Goal: Browse casually

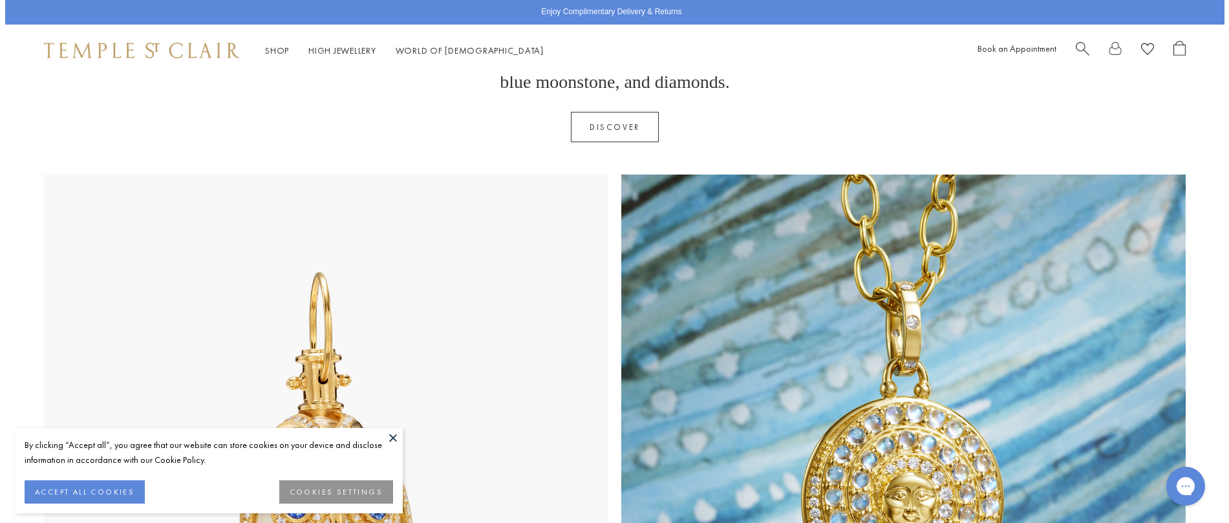
scroll to position [646, 0]
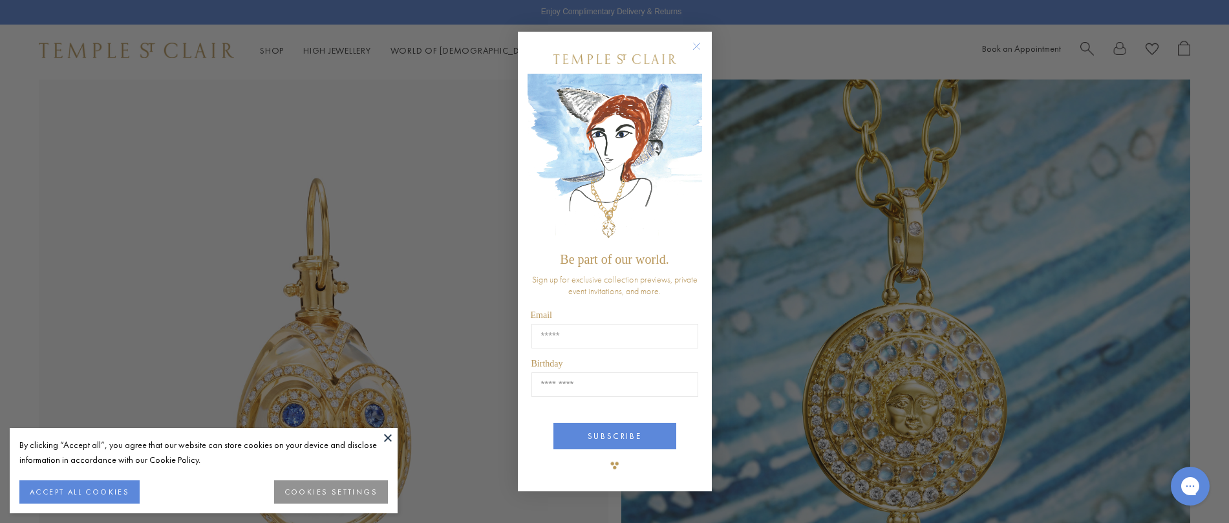
click at [1218, 514] on div "Close dialog Be part of our world. Sign up for exclusive collection previews, p…" at bounding box center [614, 261] width 1229 height 523
click at [539, 335] on input "Email" at bounding box center [614, 336] width 167 height 25
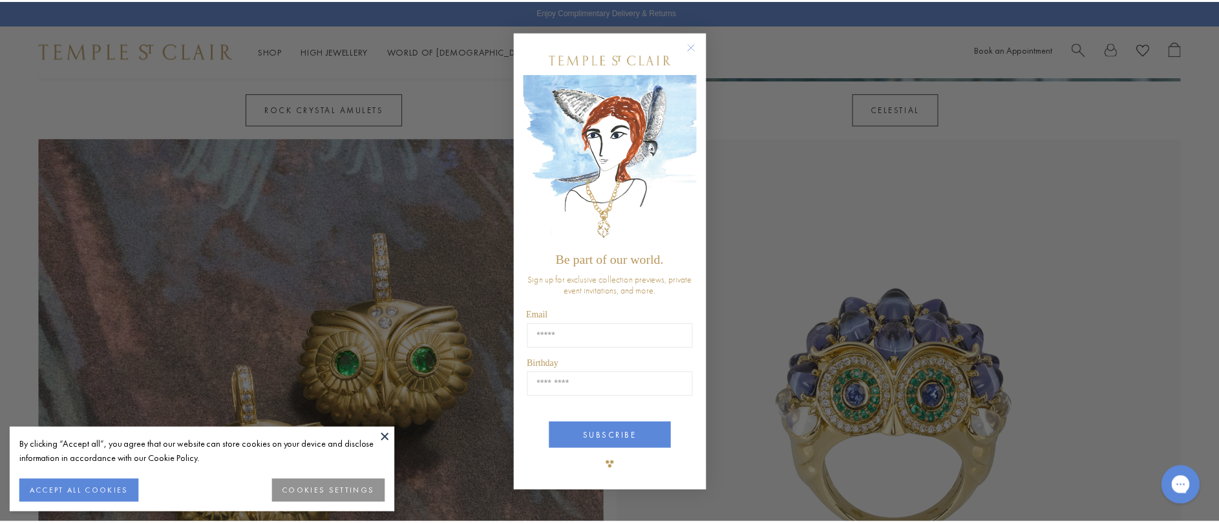
scroll to position [1259, 0]
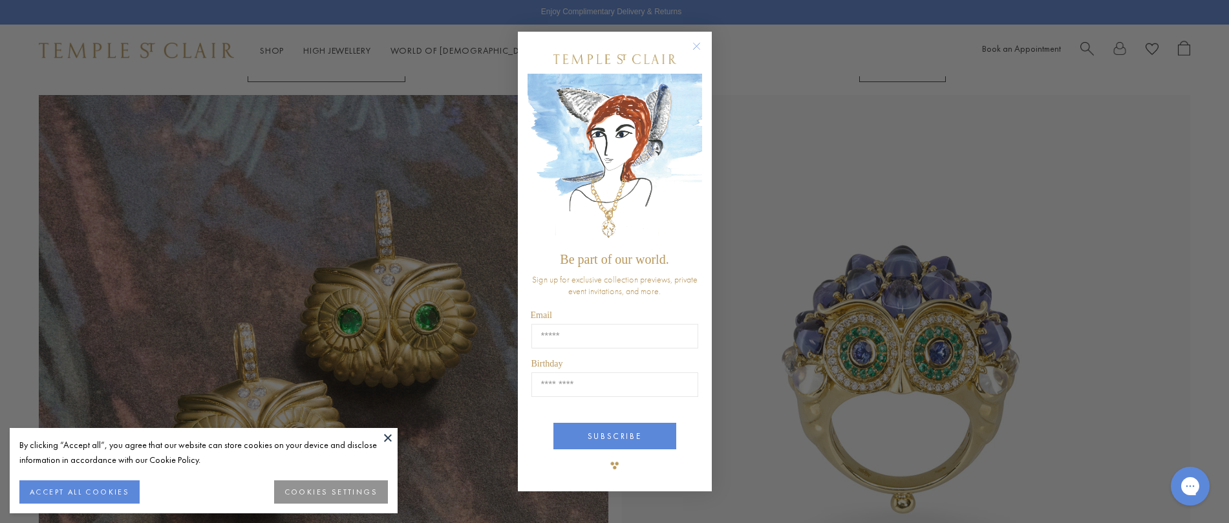
click at [1218, 513] on div "Close dialog Be part of our world. Sign up for exclusive collection previews, p…" at bounding box center [614, 261] width 1229 height 523
click at [537, 335] on input "Email" at bounding box center [614, 336] width 167 height 25
type input "**********"
click at [541, 387] on input "Birthday" at bounding box center [614, 384] width 167 height 25
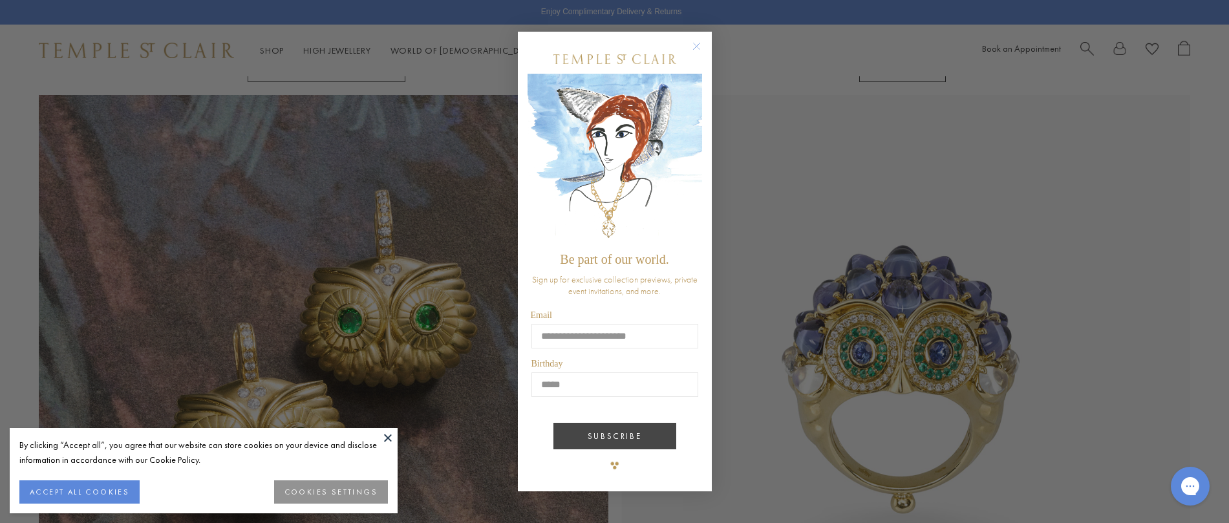
type input "*****"
click at [620, 442] on button "SUBSCRIBE" at bounding box center [614, 436] width 123 height 27
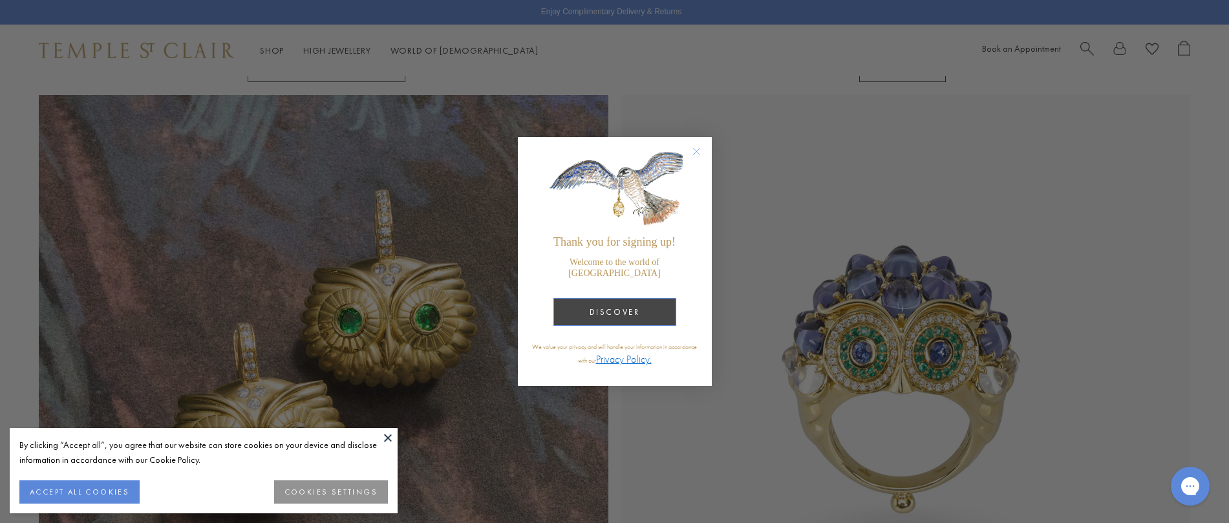
click at [611, 311] on button "DISCOVER" at bounding box center [614, 312] width 123 height 28
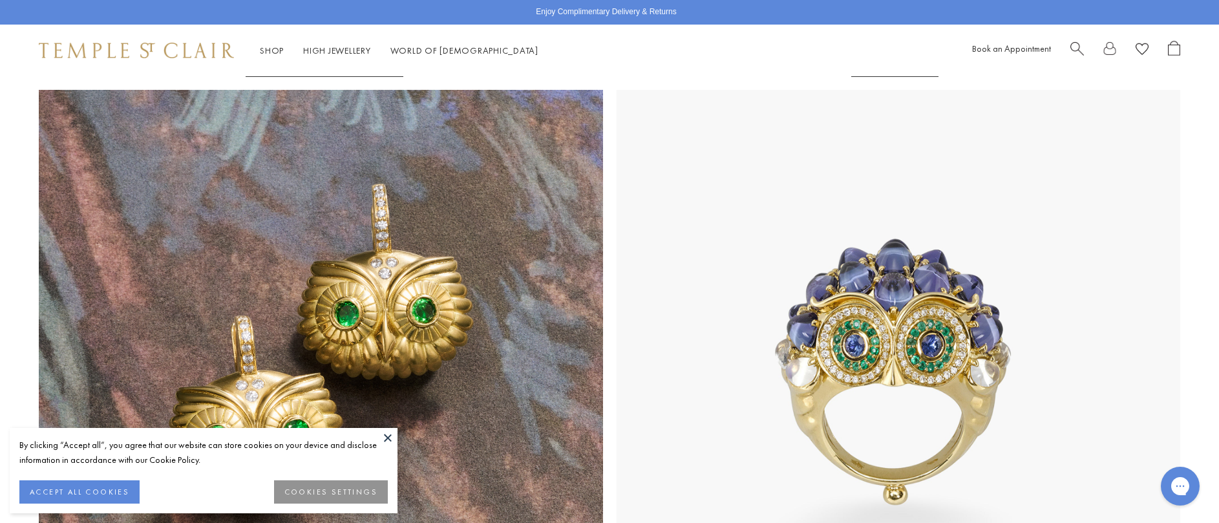
click at [390, 435] on button at bounding box center [387, 437] width 19 height 19
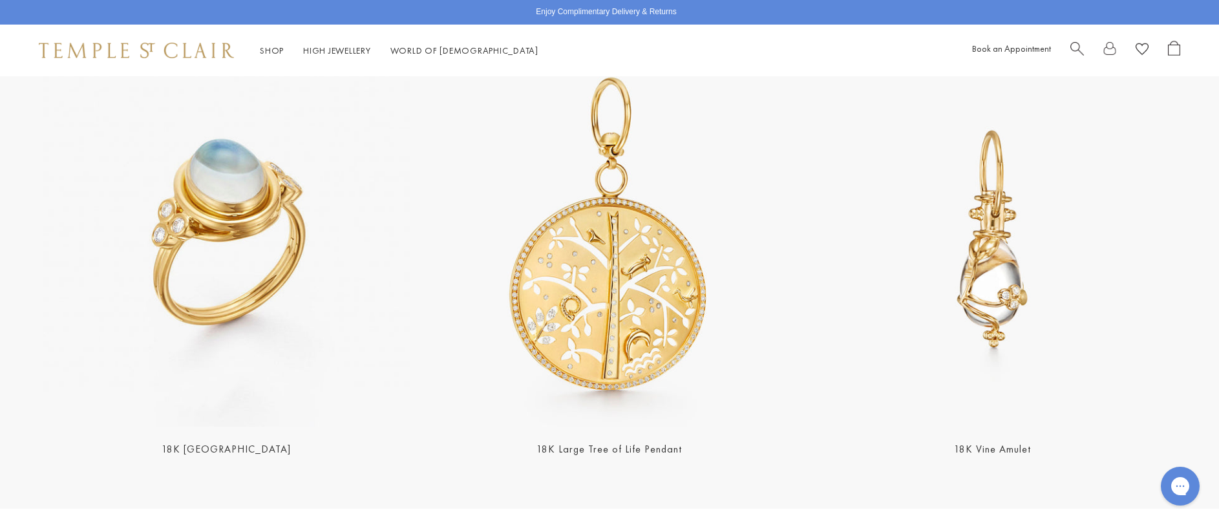
scroll to position [3059, 0]
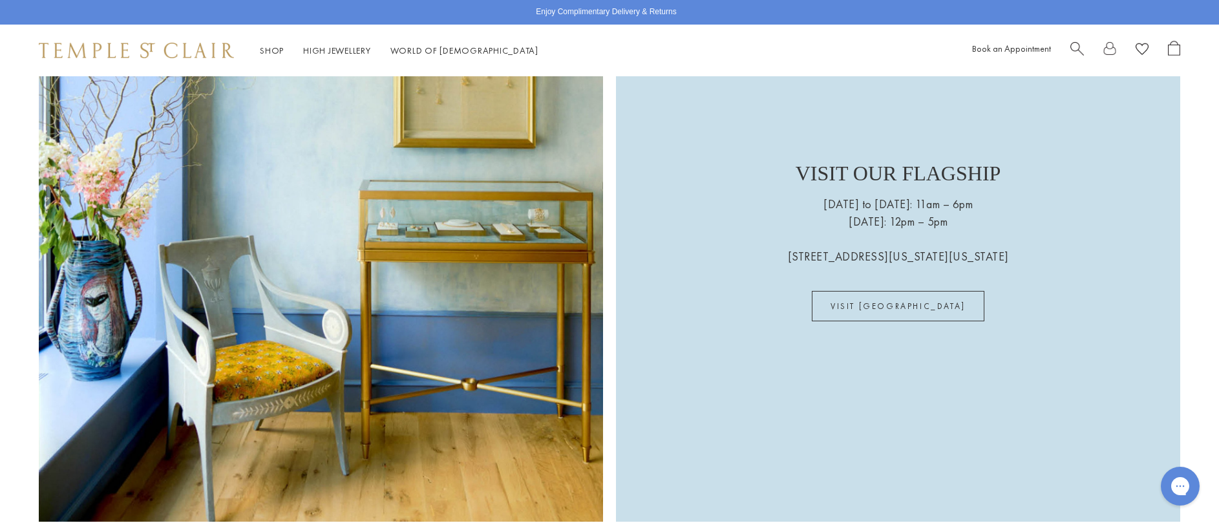
scroll to position [3737, 0]
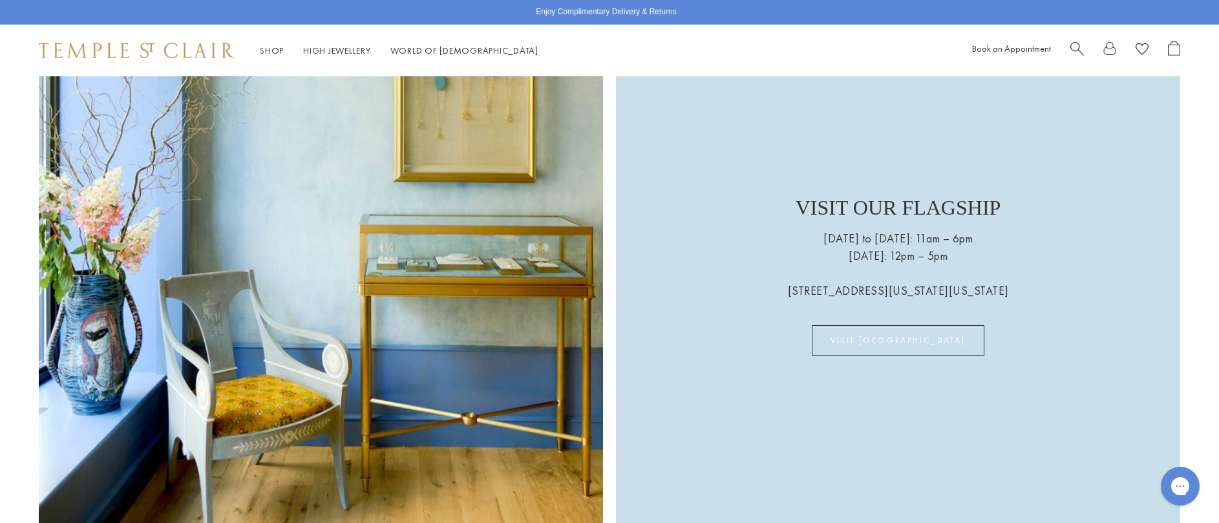
click at [893, 325] on link "VISIT [GEOGRAPHIC_DATA]" at bounding box center [898, 340] width 173 height 30
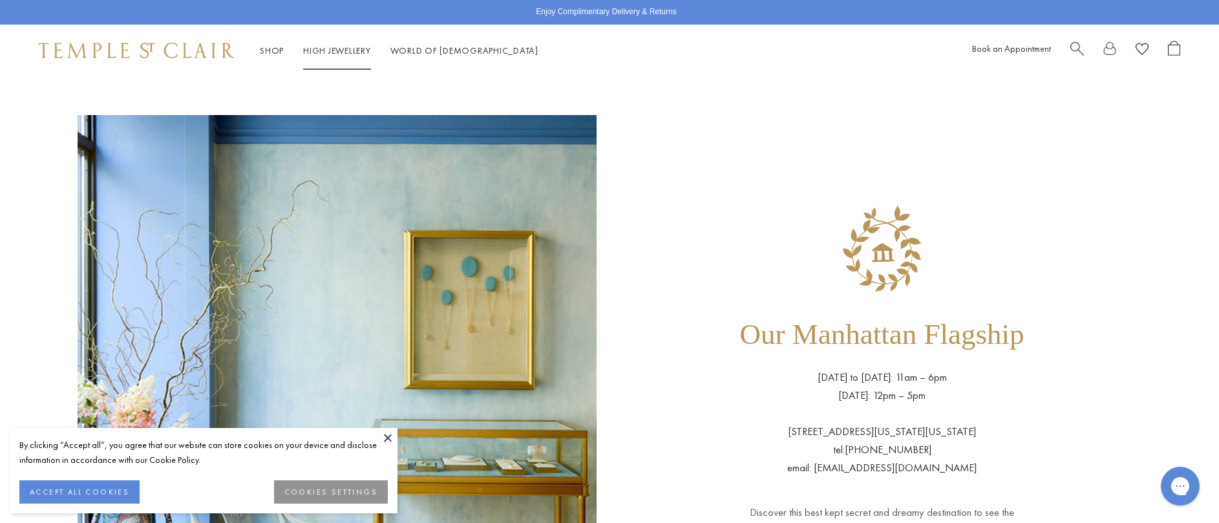
click at [334, 50] on link "High Jewellery High Jewellery" at bounding box center [337, 51] width 68 height 12
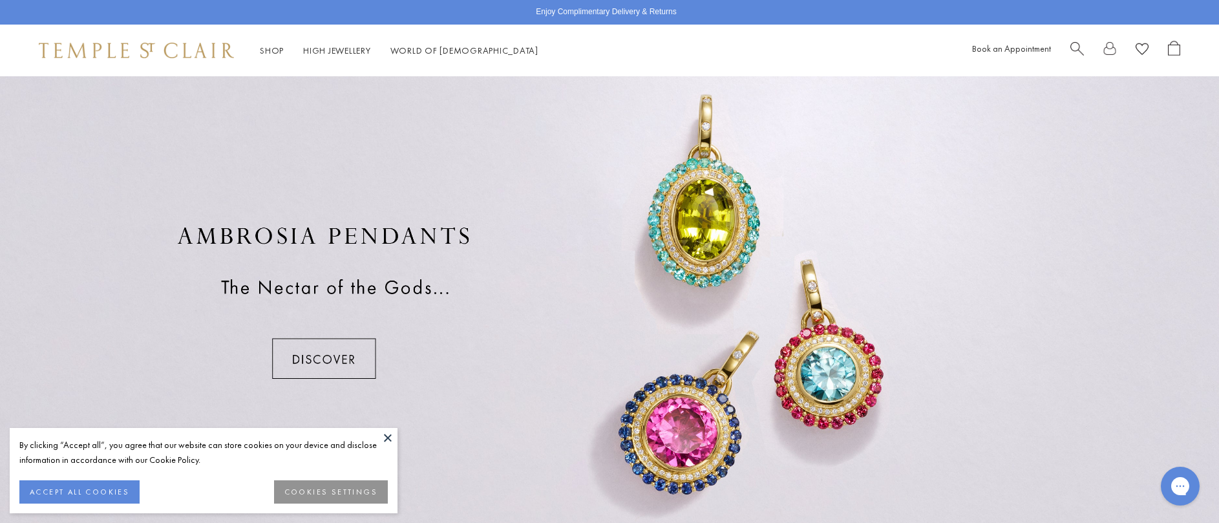
scroll to position [905, 0]
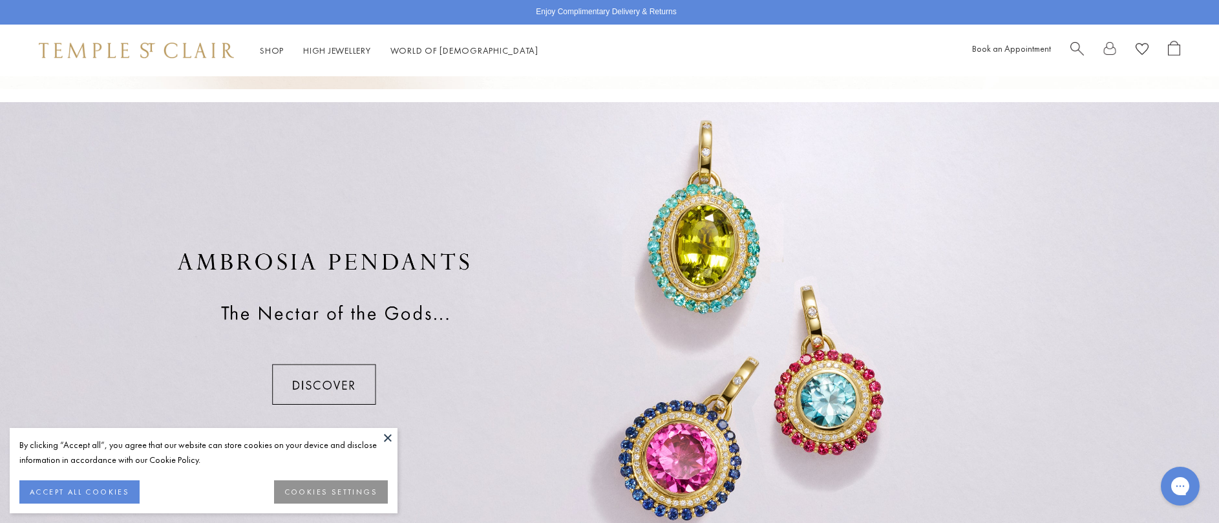
click at [681, 450] on div at bounding box center [609, 328] width 1219 height 452
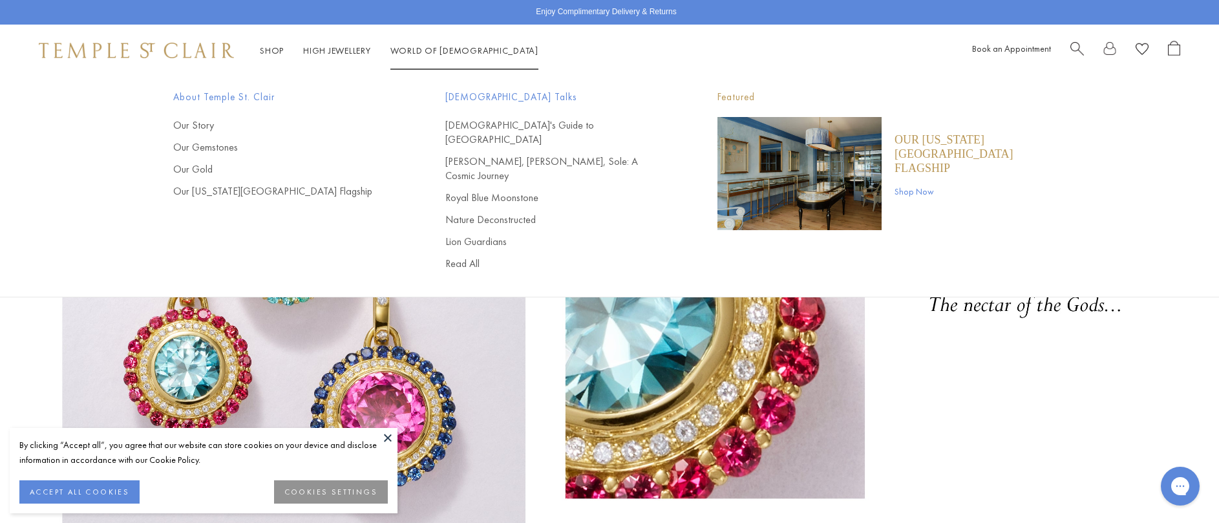
click at [403, 54] on link "World of Temple World of Temple" at bounding box center [464, 51] width 148 height 12
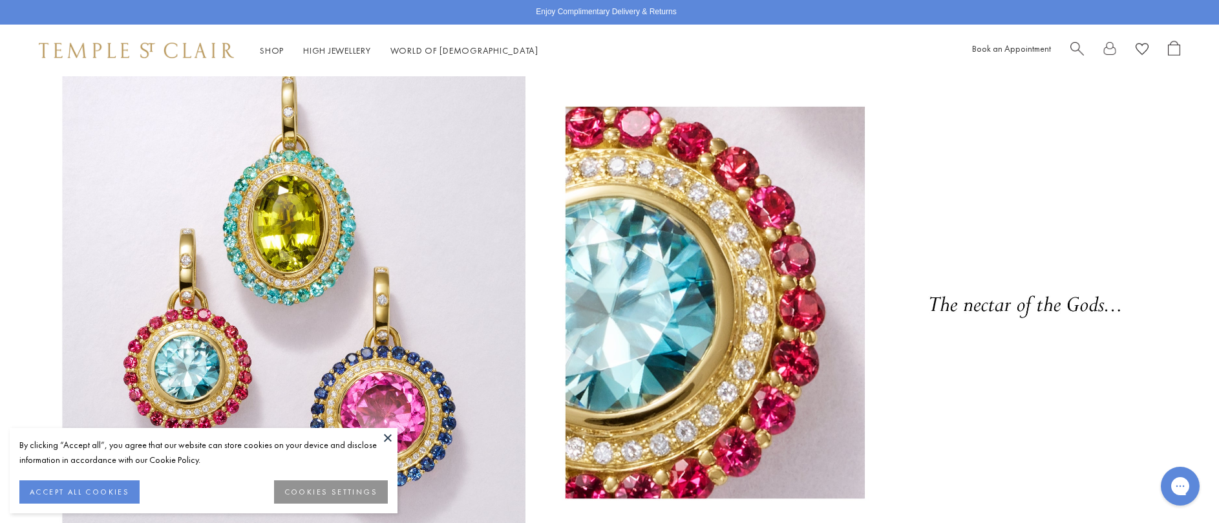
click at [405, 64] on div "Shop Shop Categories Amulets Pendants & Charms Lockets Chains & Leather Cords E…" at bounding box center [609, 51] width 1219 height 52
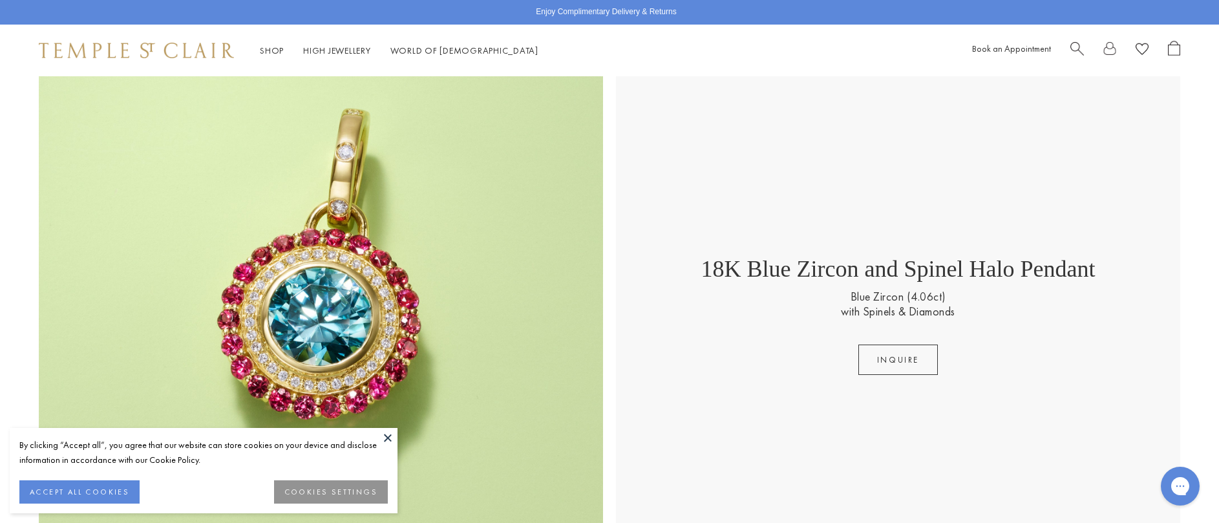
scroll to position [1095, 0]
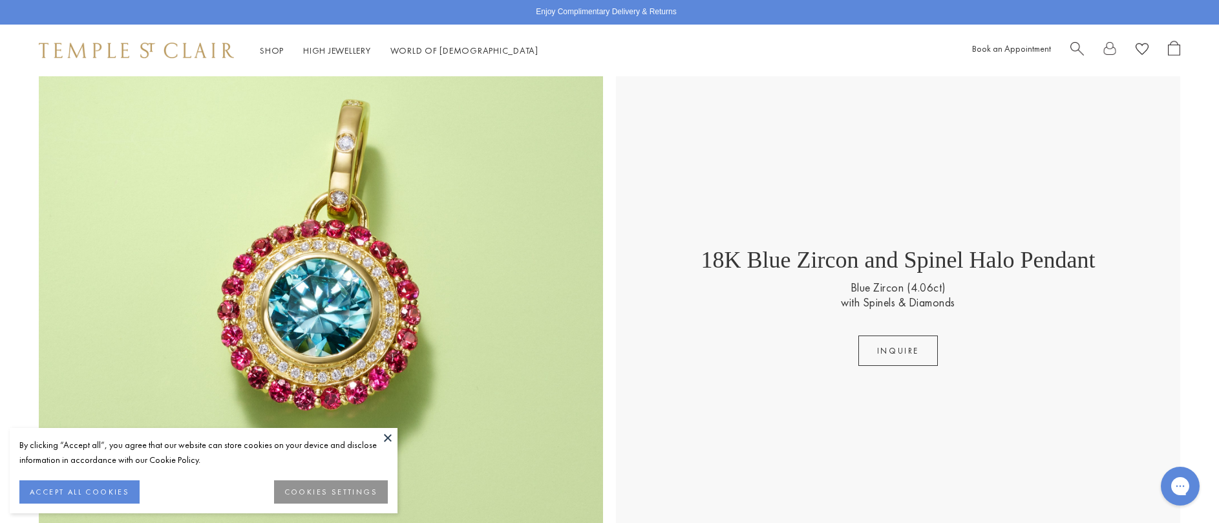
click at [1214, 517] on div "18K Blue Zircon and Spinel Halo Pendant Blue Zircon (4.06ct) with Spinels & Dia…" at bounding box center [609, 306] width 1219 height 564
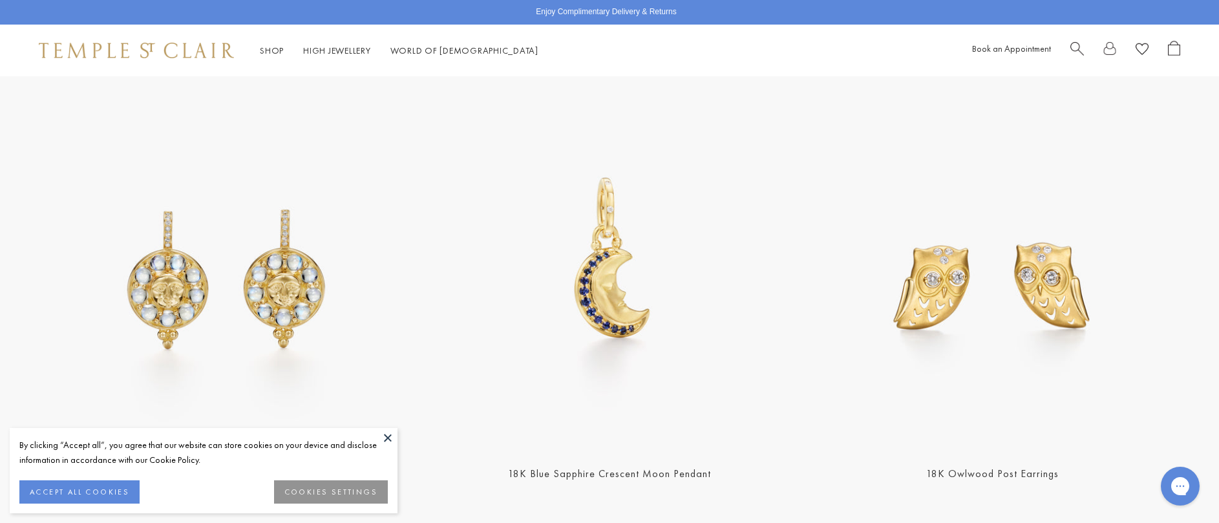
scroll to position [2000, 0]
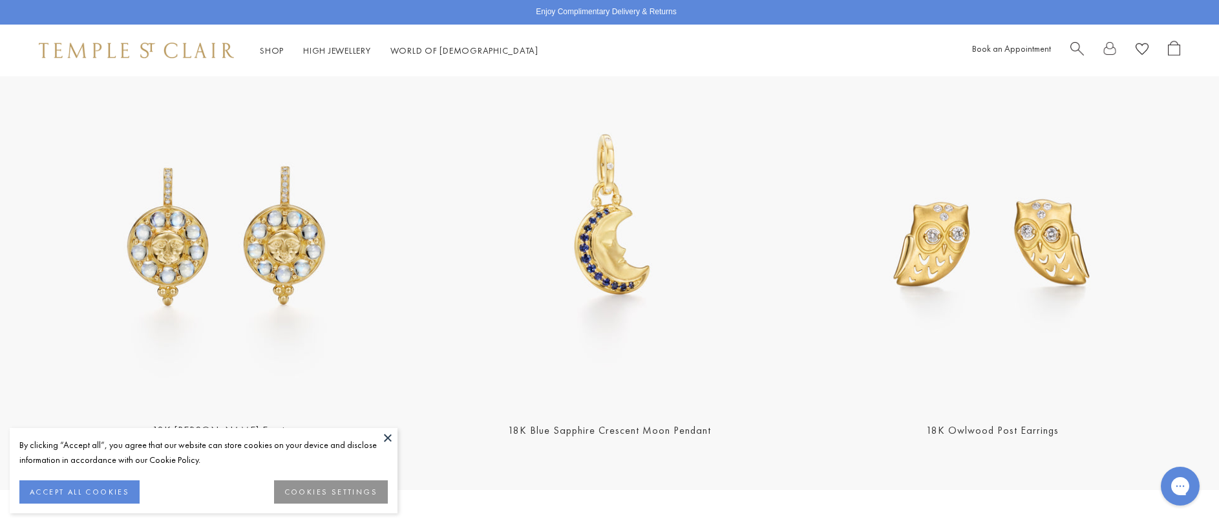
click at [939, 229] on img at bounding box center [993, 220] width 376 height 376
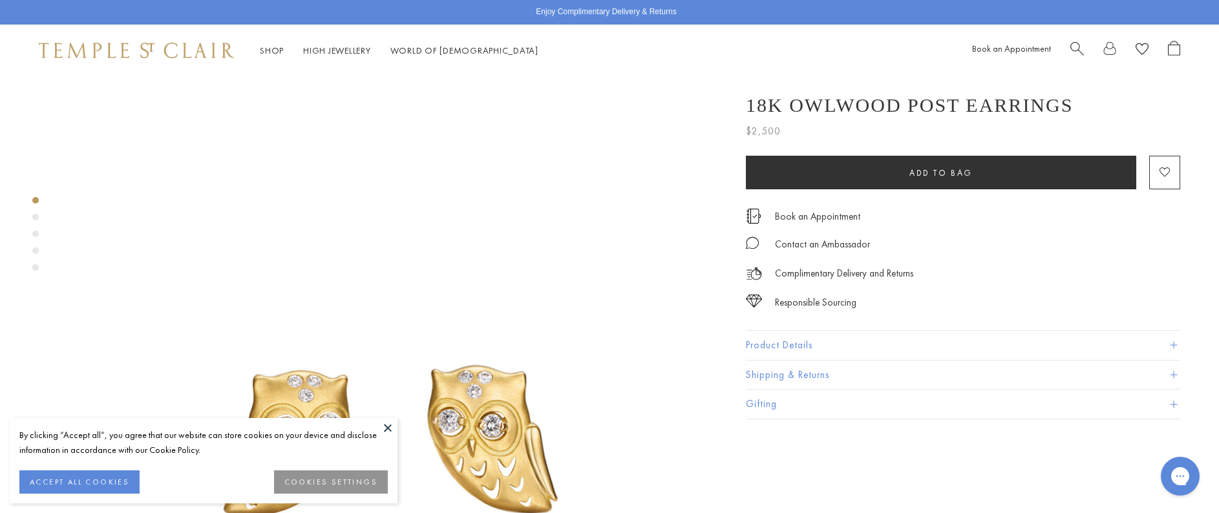
click at [508, 417] on img at bounding box center [390, 401] width 650 height 650
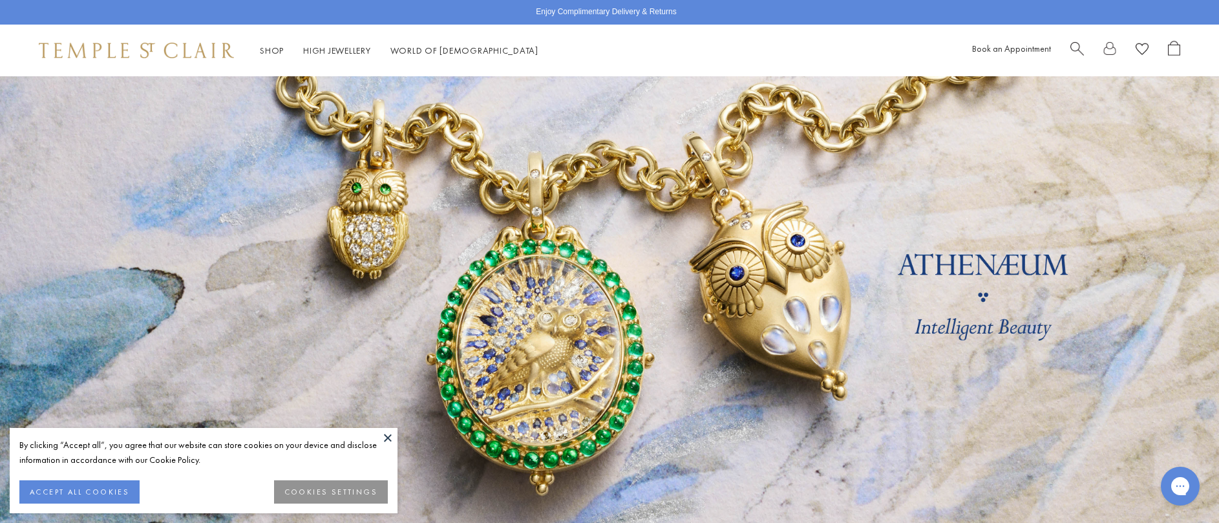
click at [546, 390] on link at bounding box center [609, 302] width 1219 height 452
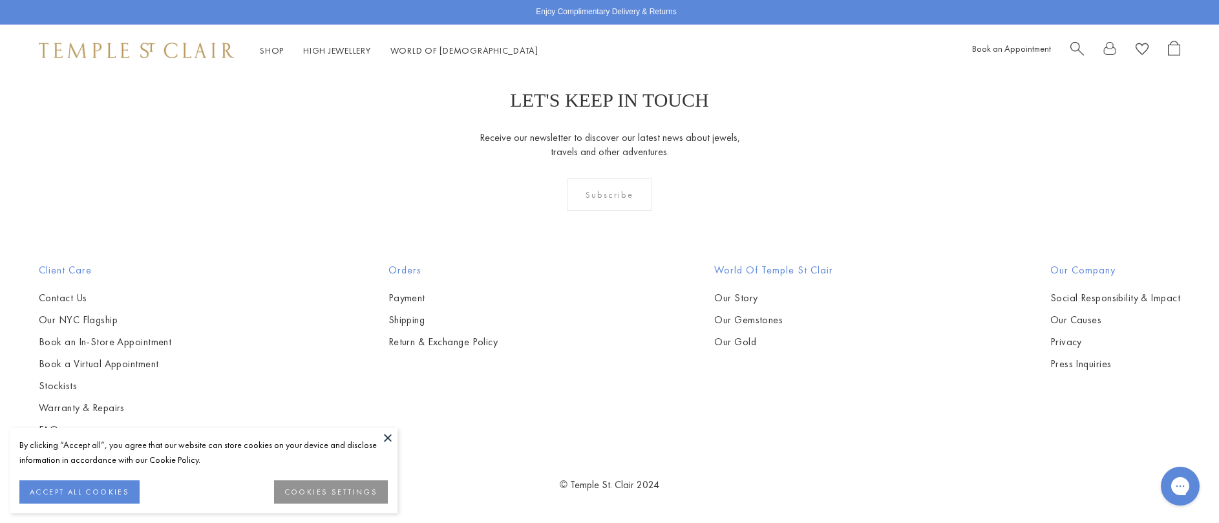
scroll to position [1431, 0]
click at [0, 0] on img at bounding box center [0, 0] width 0 height 0
